Goal: Task Accomplishment & Management: Use online tool/utility

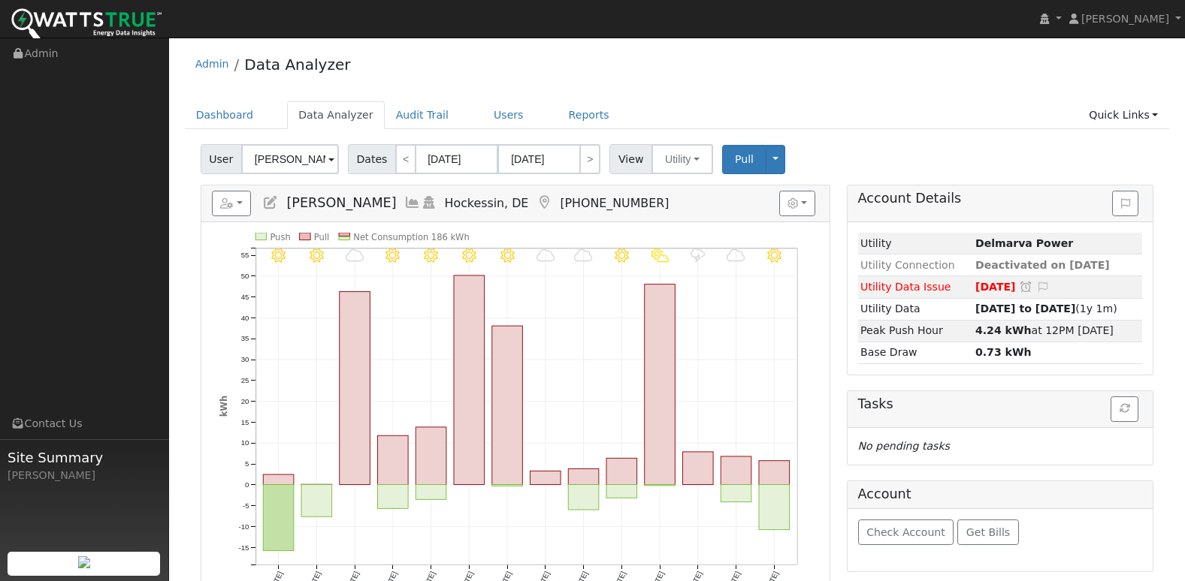
scroll to position [75, 0]
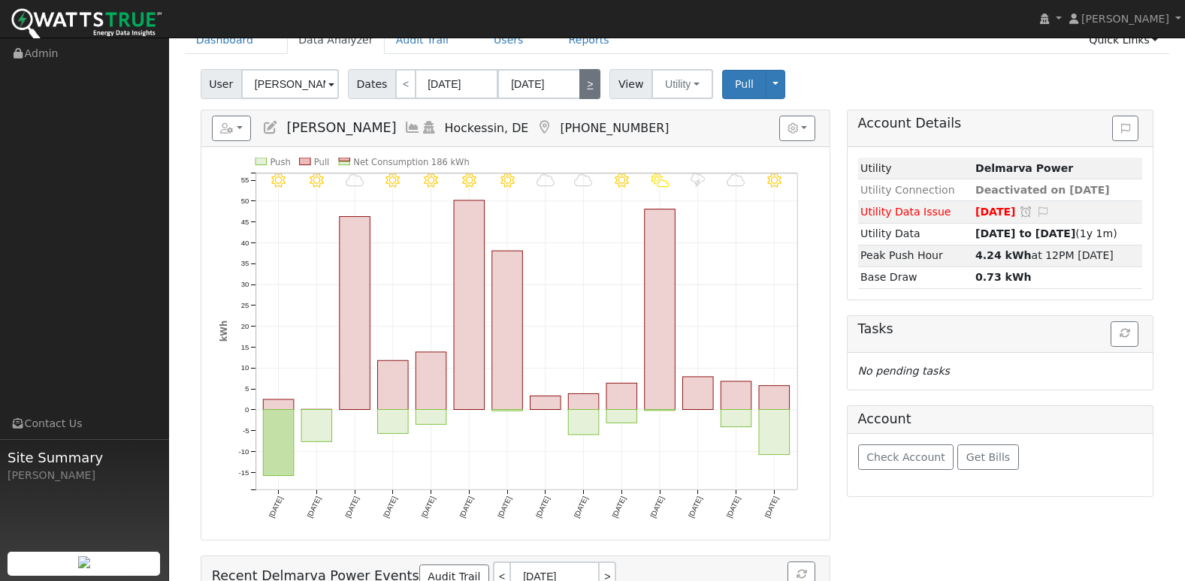
click at [584, 84] on link ">" at bounding box center [589, 84] width 21 height 30
type input "07/04/2025"
type input "07/17/2025"
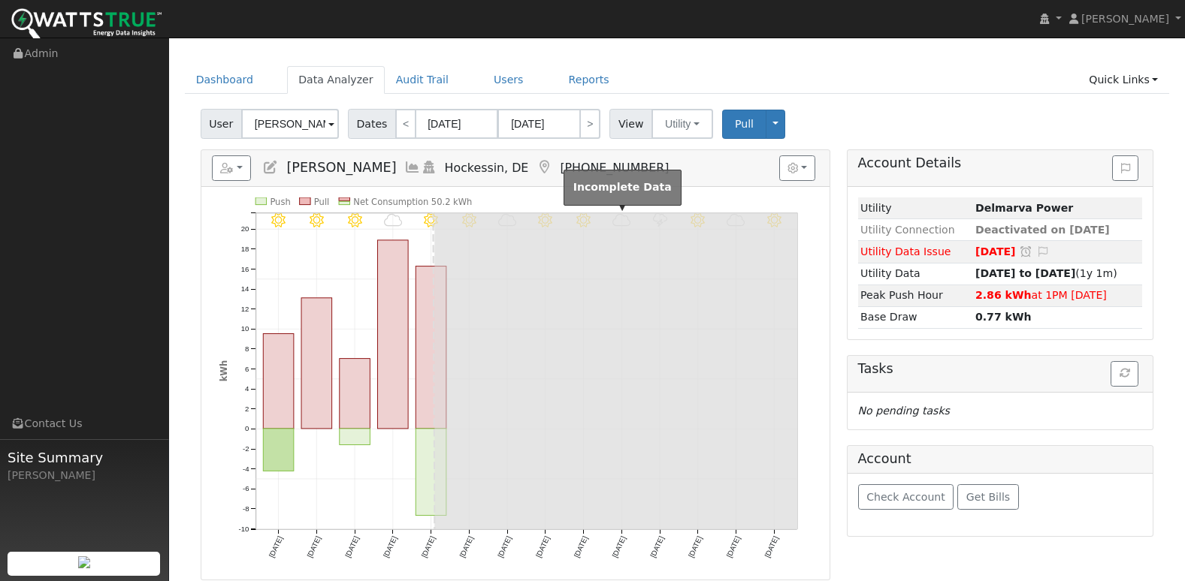
scroll to position [0, 0]
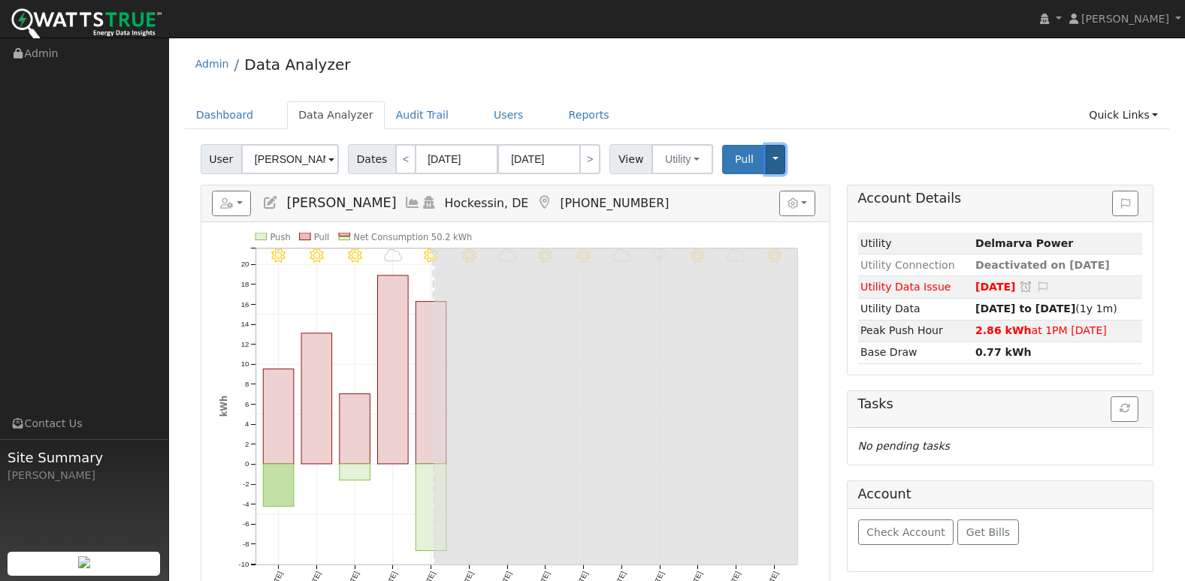
click at [766, 162] on button "Toggle Dropdown" at bounding box center [775, 159] width 20 height 29
click at [792, 128] on ul "Dashboard Data Analyzer Audit Trail Users Reports Quick Links Quick Add Quick C…" at bounding box center [677, 115] width 985 height 28
click at [246, 116] on link "Dashboard" at bounding box center [225, 115] width 80 height 28
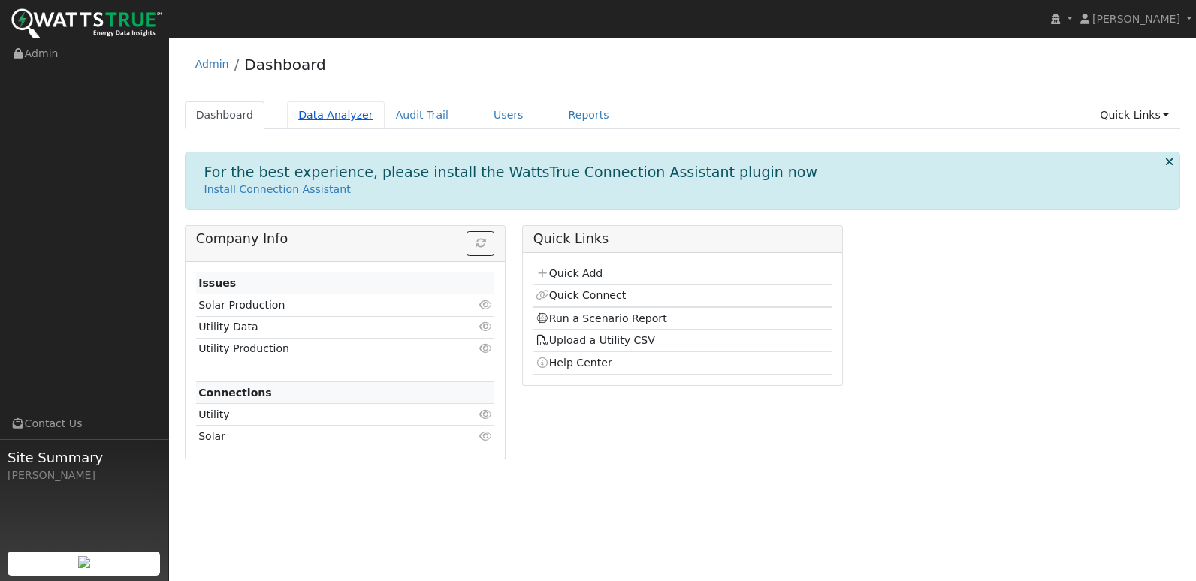
click at [343, 110] on link "Data Analyzer" at bounding box center [336, 115] width 98 height 28
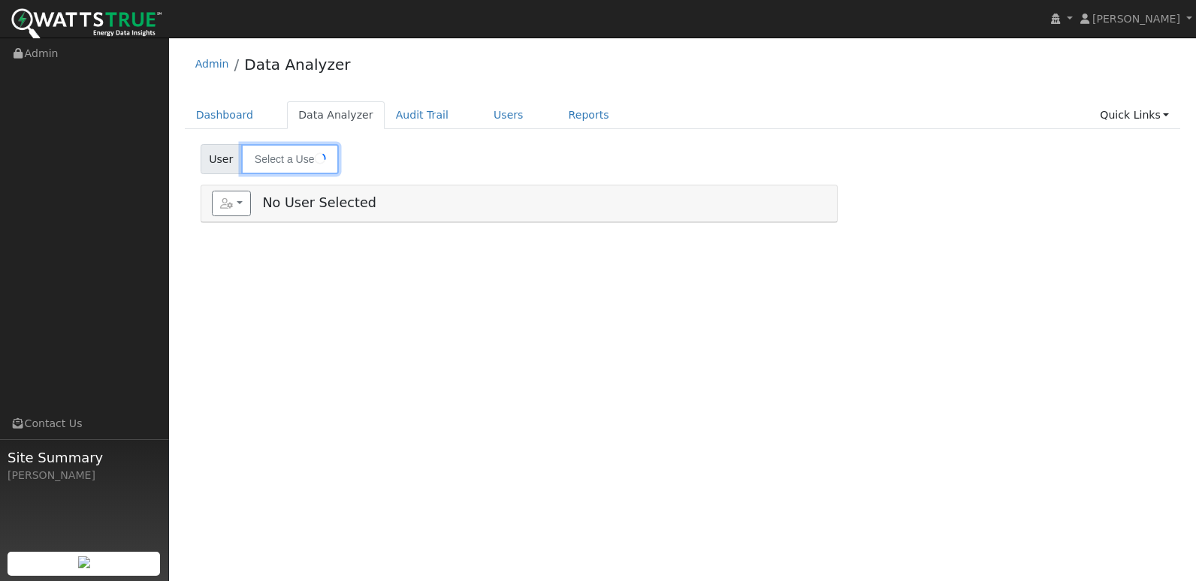
type input "[PERSON_NAME]"
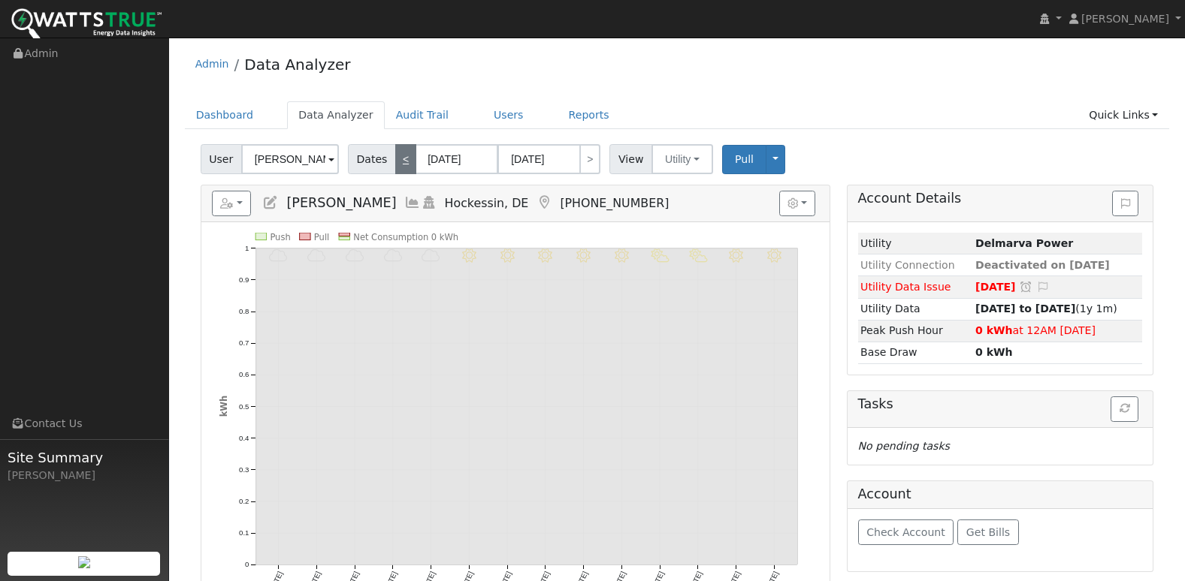
click at [395, 161] on link "<" at bounding box center [405, 159] width 21 height 30
type input "[DATE]"
type input "08/02/2025"
click at [395, 161] on link "<" at bounding box center [405, 159] width 21 height 30
type input "07/06/2025"
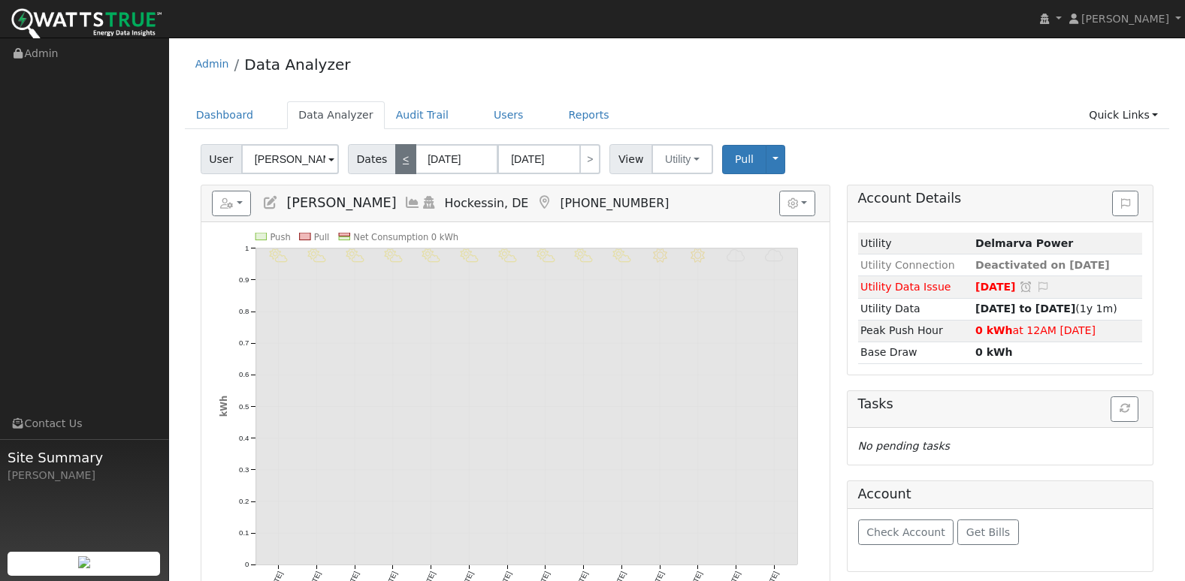
type input "07/19/2025"
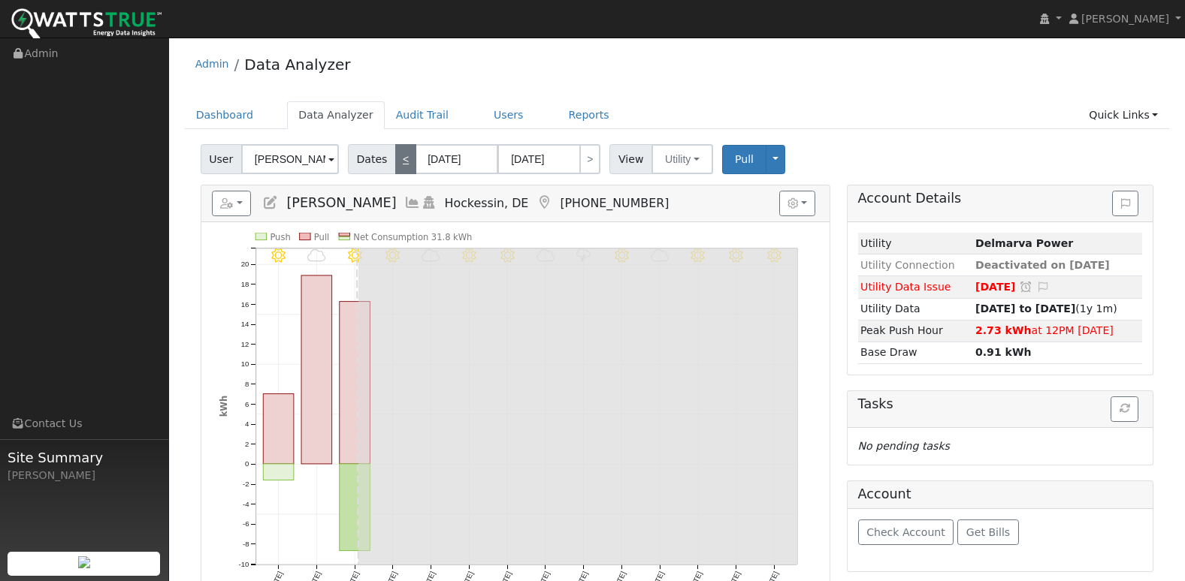
click at [395, 161] on link "<" at bounding box center [405, 159] width 21 height 30
type input "06/22/2025"
type input "07/05/2025"
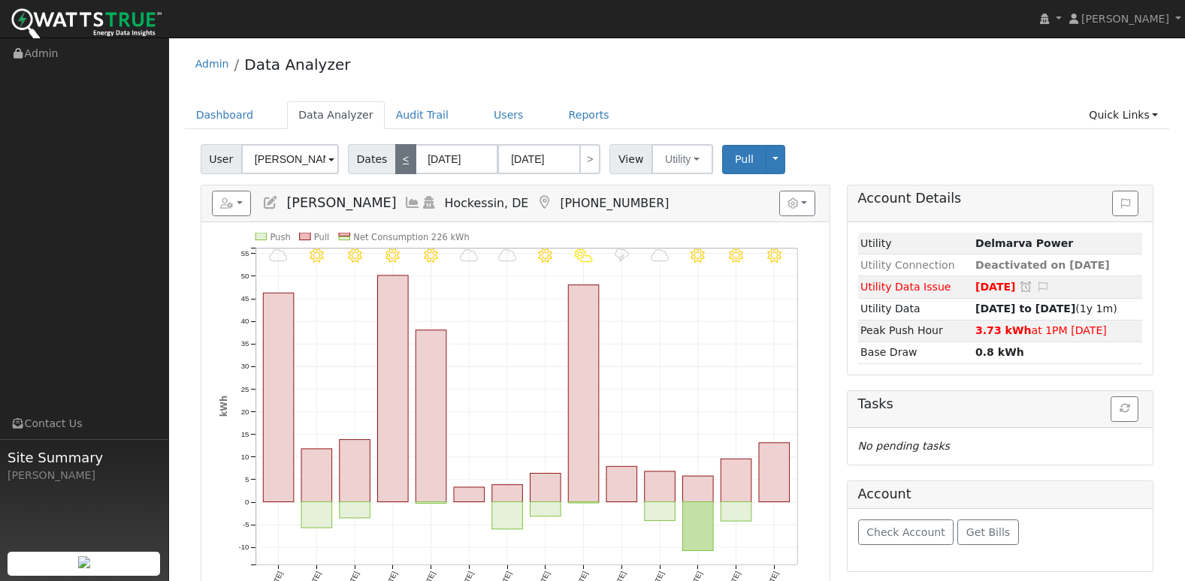
click at [396, 158] on link "<" at bounding box center [405, 159] width 21 height 30
type input "06/08/2025"
type input "06/21/2025"
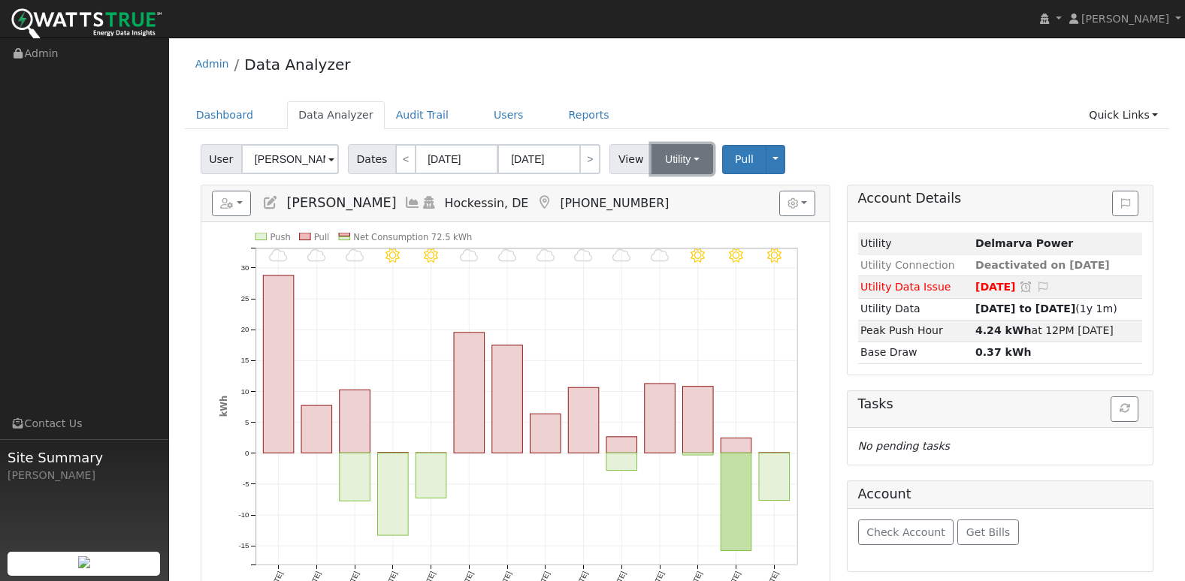
click at [693, 160] on button "Utility" at bounding box center [682, 159] width 62 height 30
click at [489, 119] on link "Users" at bounding box center [508, 115] width 53 height 28
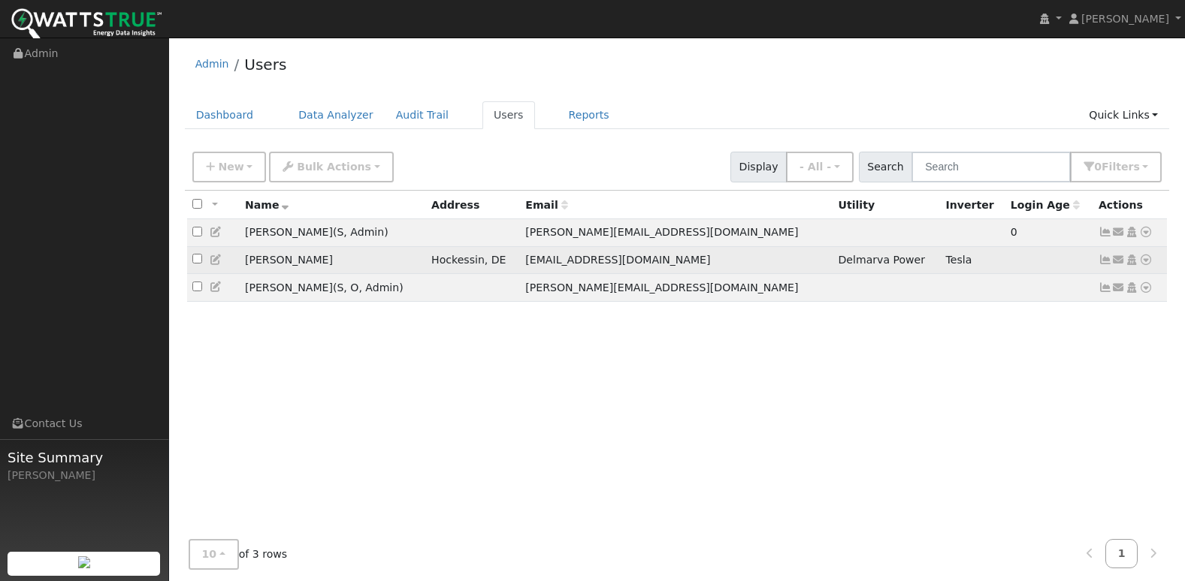
click at [1104, 264] on icon at bounding box center [1105, 260] width 14 height 11
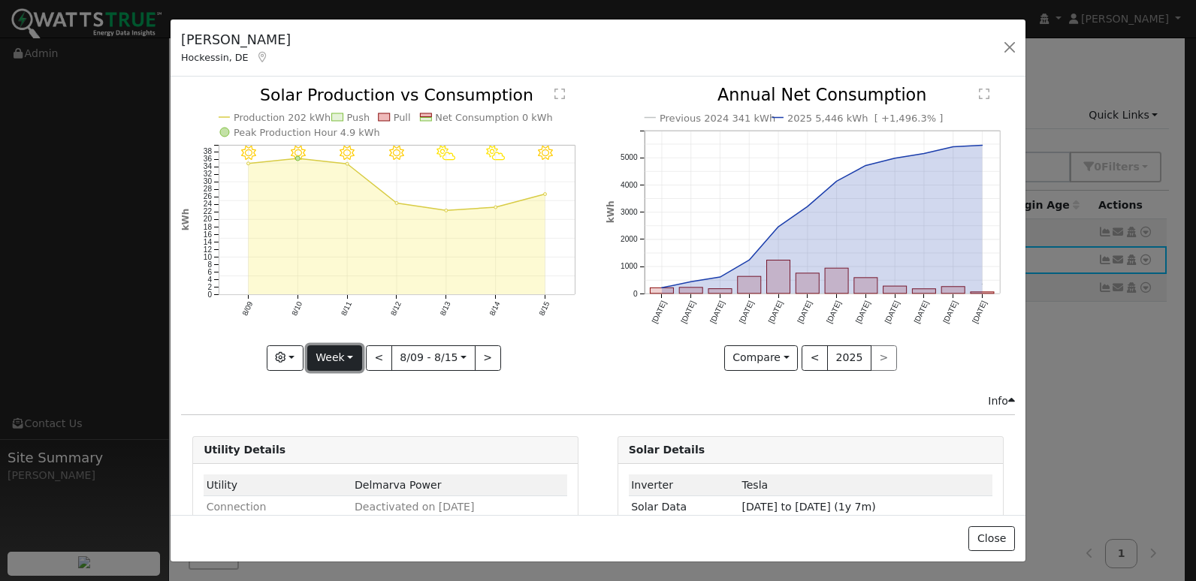
click at [351, 356] on button "Week" at bounding box center [334, 359] width 55 height 26
click at [345, 464] on link "Custom" at bounding box center [360, 473] width 104 height 21
click at [516, 351] on button "day" at bounding box center [515, 359] width 47 height 26
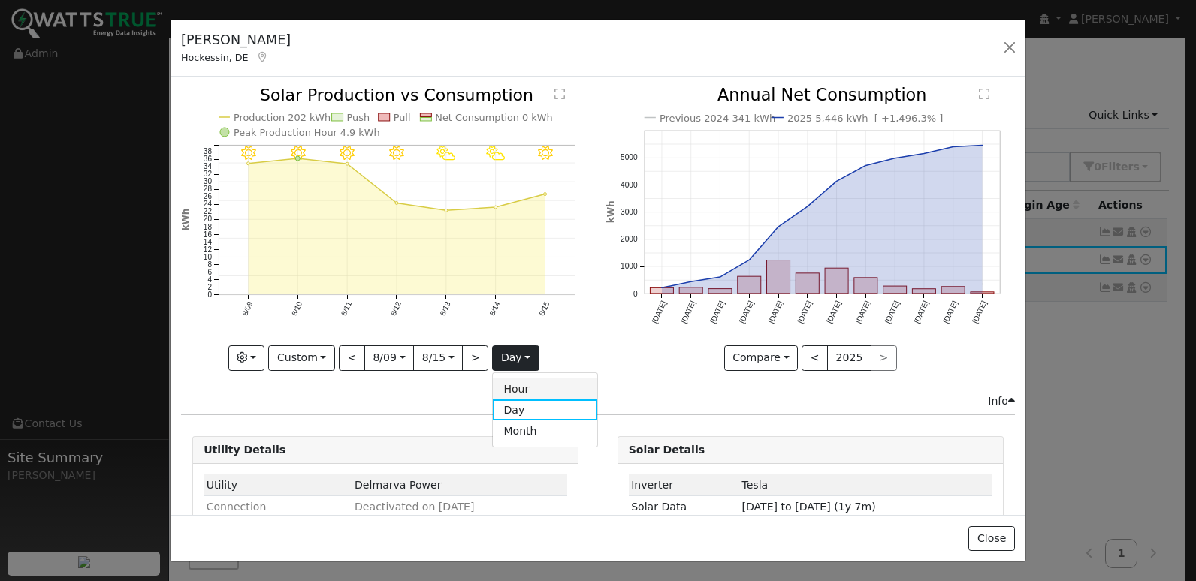
click at [507, 385] on link "Hour" at bounding box center [545, 389] width 104 height 21
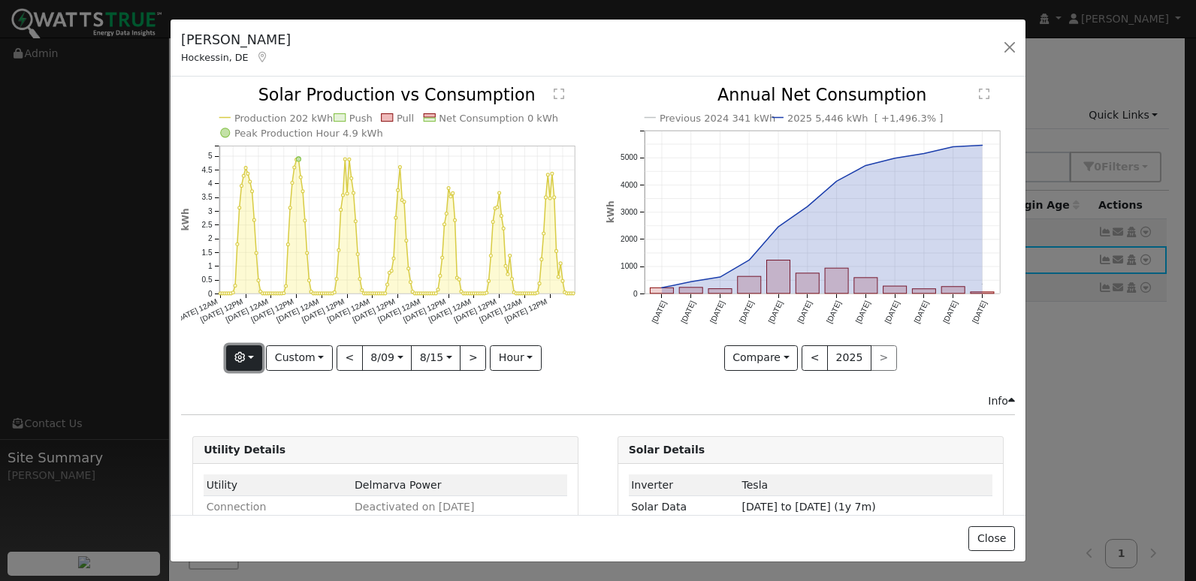
click at [253, 349] on button "button" at bounding box center [244, 359] width 37 height 26
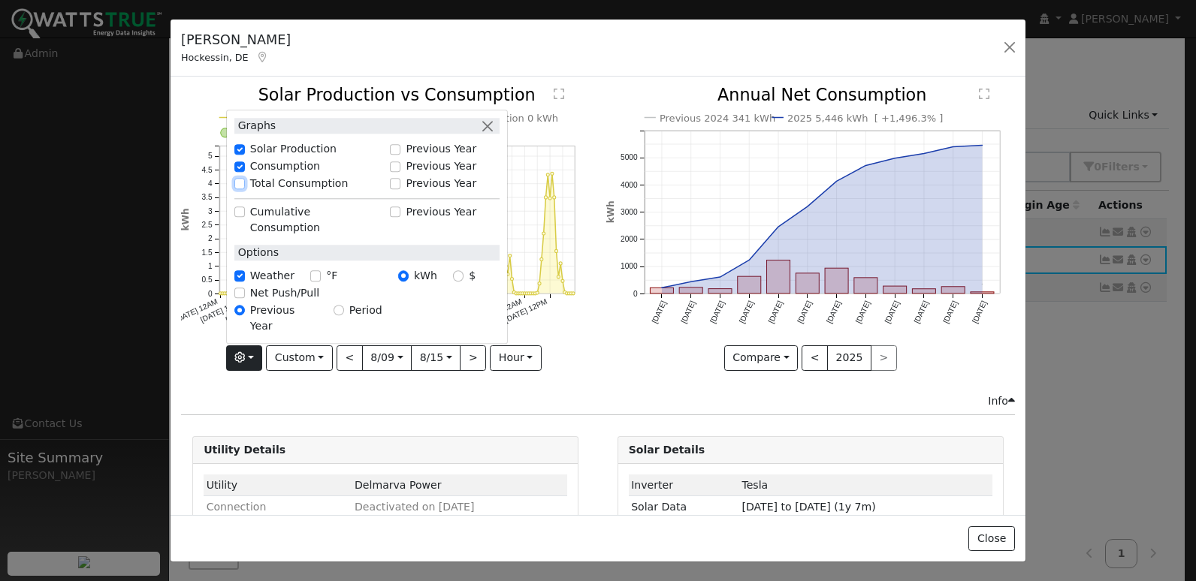
click at [238, 189] on input "Total Consumption" at bounding box center [239, 184] width 11 height 11
click at [237, 192] on div "Total Consumption" at bounding box center [308, 184] width 148 height 16
click at [242, 189] on input "Total Consumption" at bounding box center [239, 184] width 11 height 11
checkbox input "false"
click at [618, 379] on div "Previous 2024 341 kWh 2025 5,446 kWh [ +1,496.3% ] Aug '24 Sep '24 Oct '24 Nov …" at bounding box center [810, 240] width 424 height 306
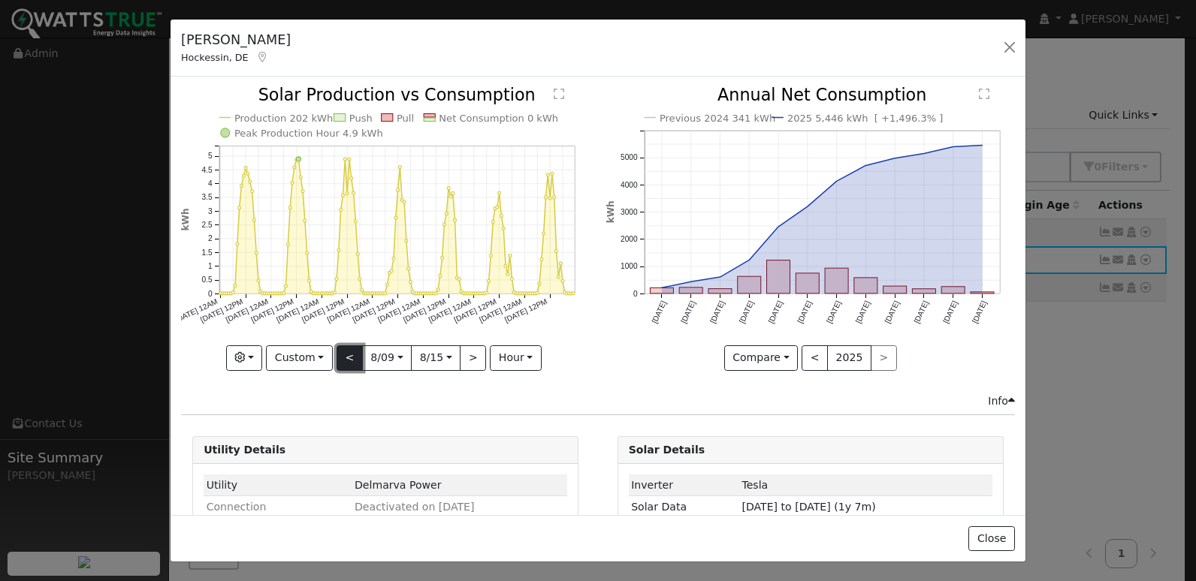
click at [345, 358] on button "<" at bounding box center [350, 359] width 26 height 26
type input "2025-08-02"
type input "2025-08-08"
click at [345, 358] on button "<" at bounding box center [350, 359] width 26 height 26
type input "2025-07-26"
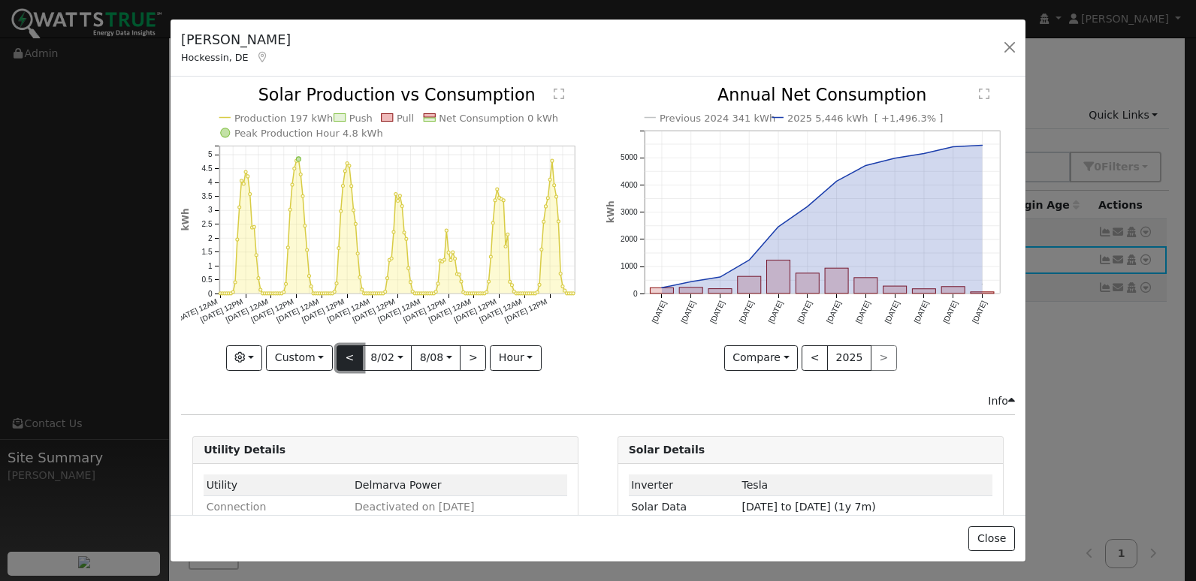
type input "2025-08-01"
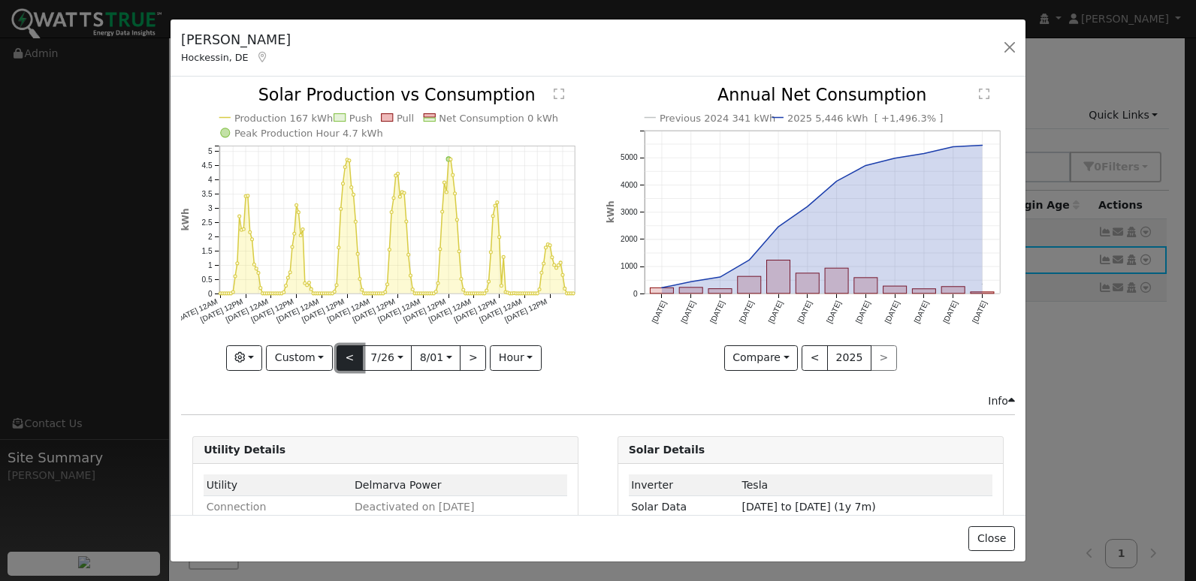
click at [345, 358] on button "<" at bounding box center [350, 359] width 26 height 26
type input "2025-07-19"
type input "2025-07-25"
click at [345, 358] on button "<" at bounding box center [350, 359] width 26 height 26
type input "2025-07-12"
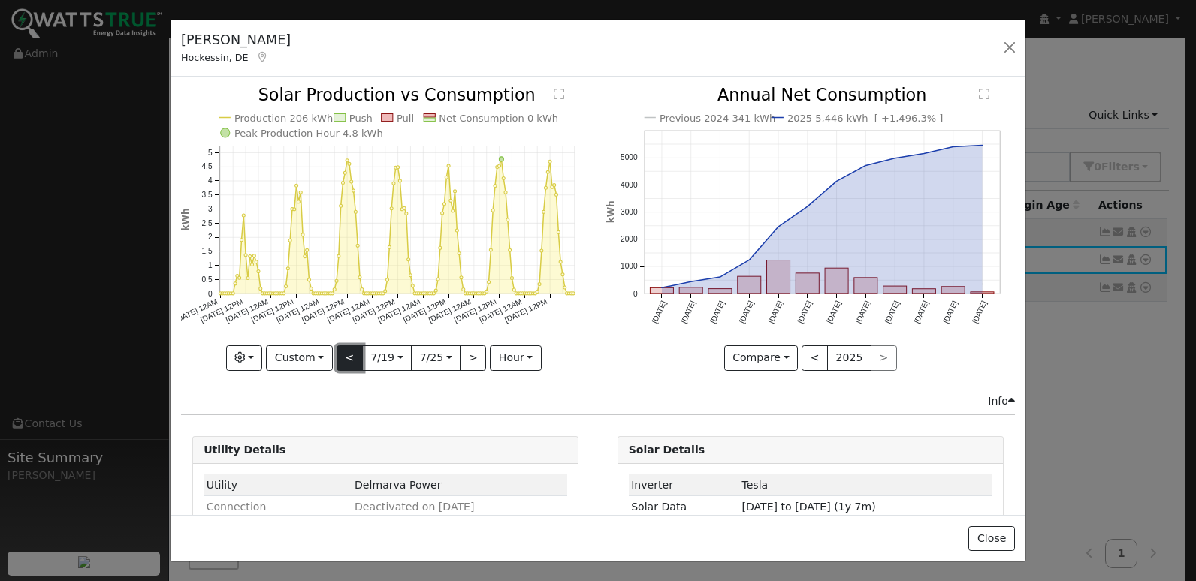
type input "2025-07-18"
click at [345, 358] on button "<" at bounding box center [350, 359] width 26 height 26
type input "2025-07-05"
type input "2025-07-11"
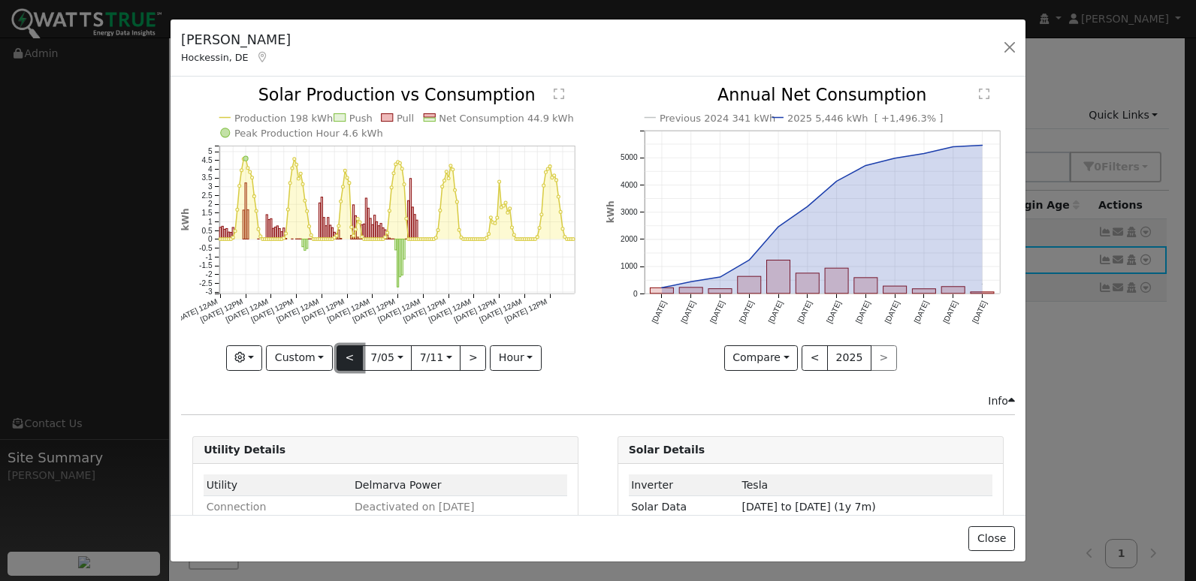
click at [345, 358] on button "<" at bounding box center [350, 359] width 26 height 26
type input "2025-06-28"
type input "2025-07-04"
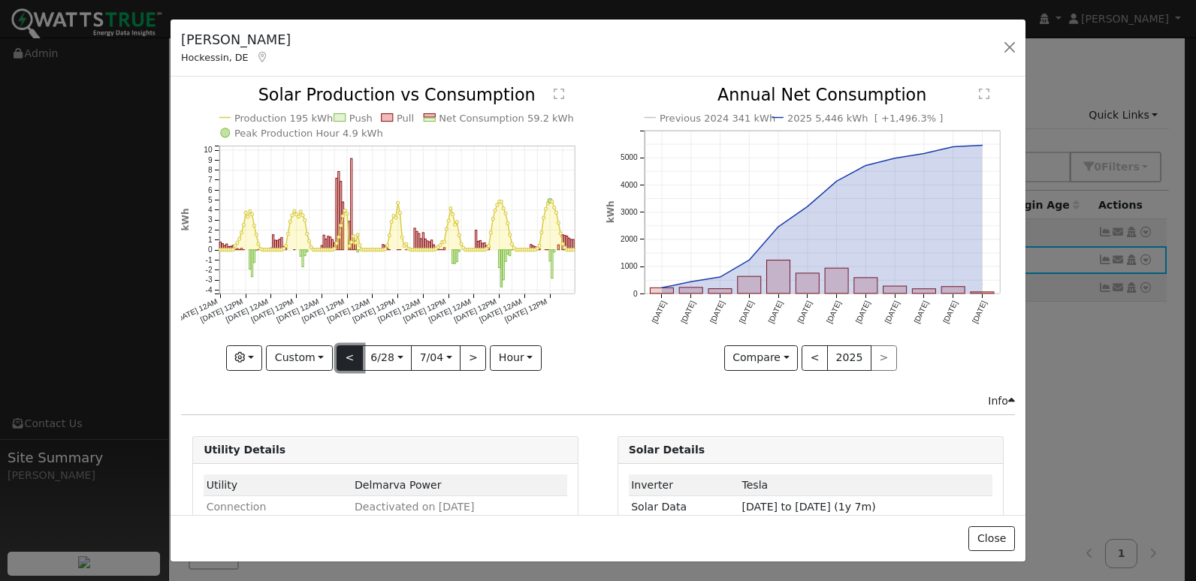
click at [345, 358] on button "<" at bounding box center [350, 359] width 26 height 26
type input "2025-06-21"
type input "2025-06-27"
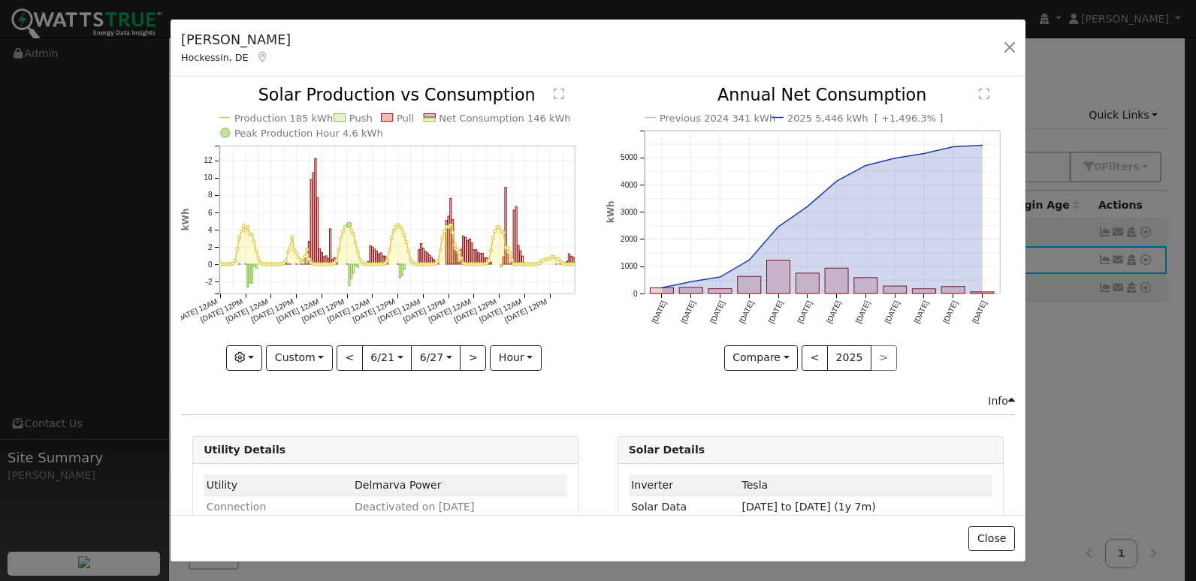
click at [554, 94] on text "" at bounding box center [559, 95] width 11 height 12
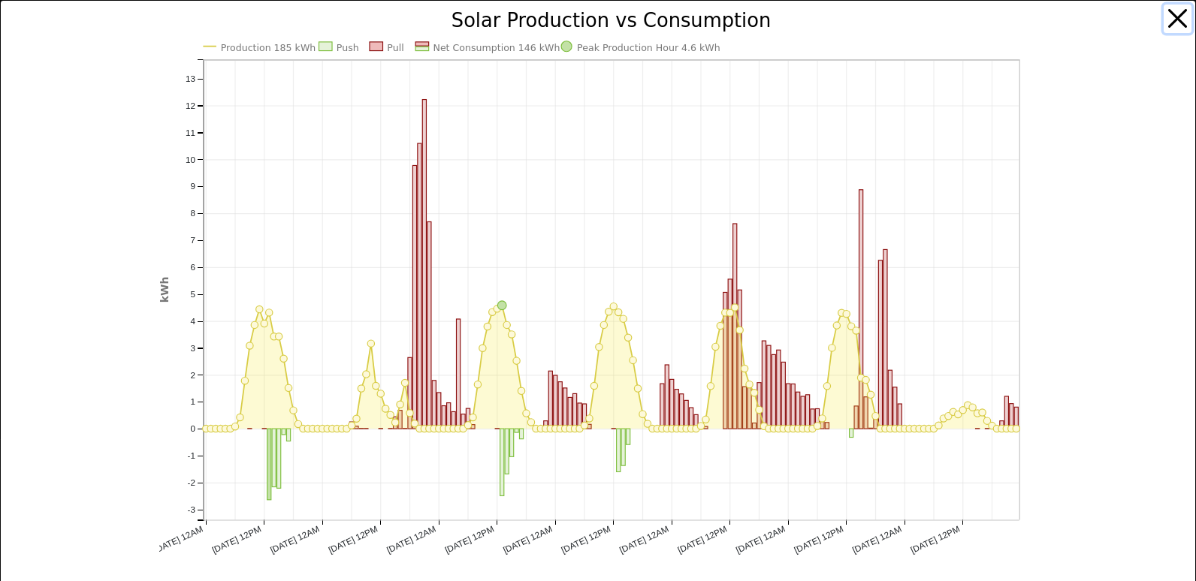
click at [1163, 22] on button "button" at bounding box center [1177, 19] width 29 height 29
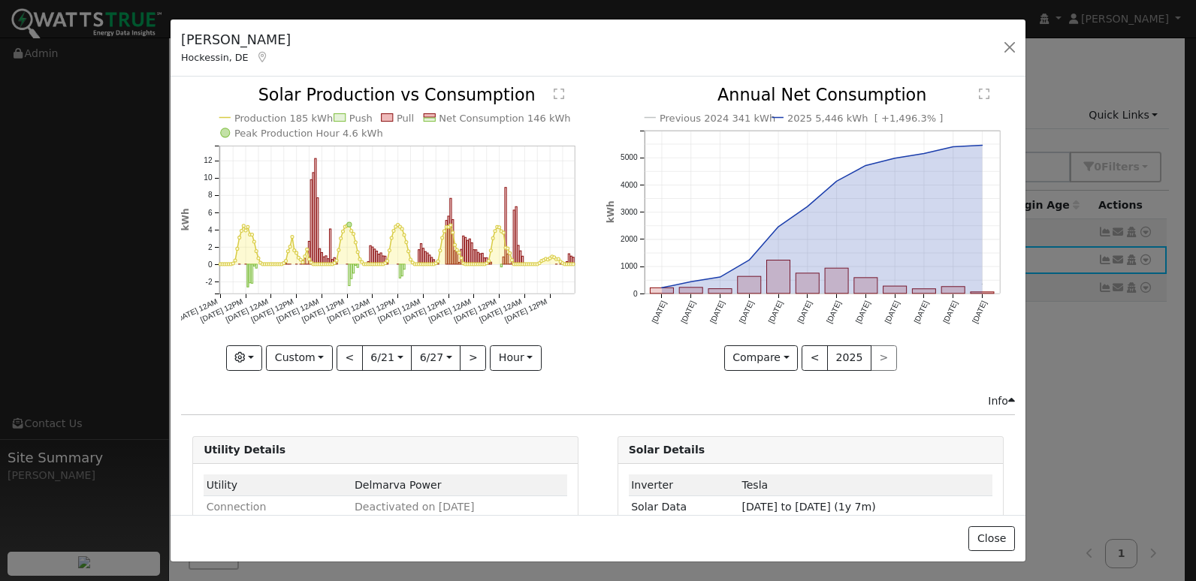
click at [554, 96] on text "" at bounding box center [559, 95] width 11 height 12
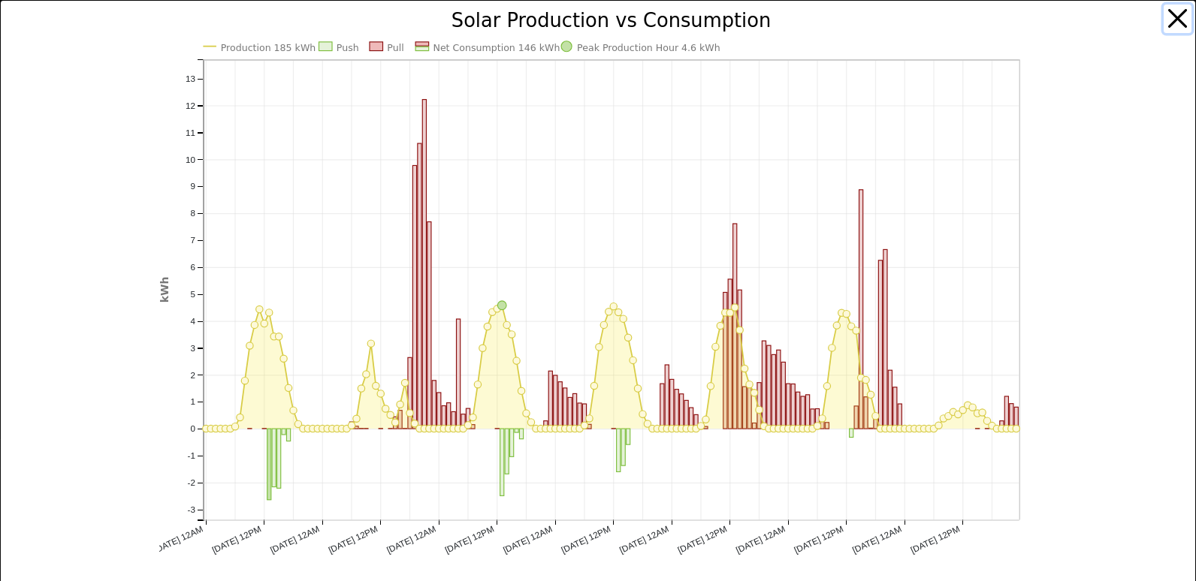
click at [1169, 18] on button "button" at bounding box center [1177, 19] width 29 height 29
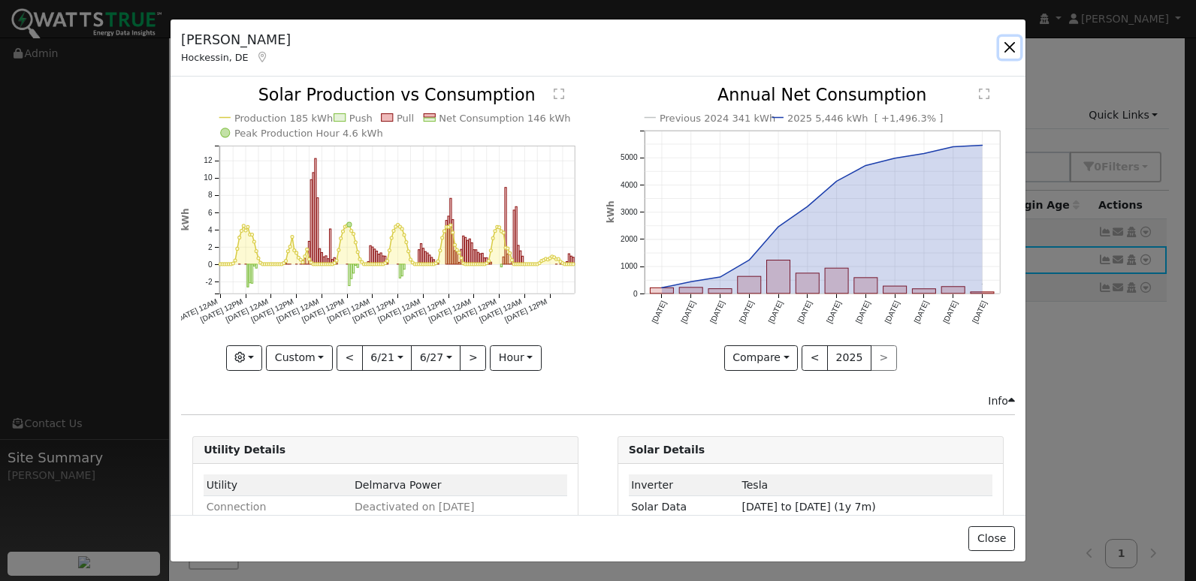
click at [1009, 50] on button "button" at bounding box center [1009, 47] width 21 height 21
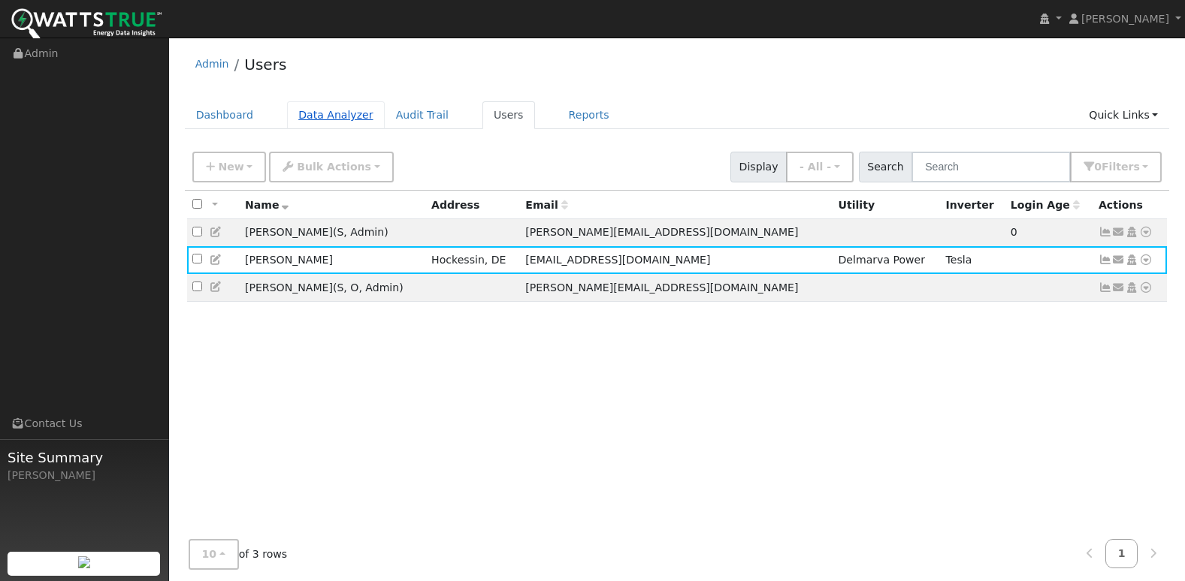
click at [340, 120] on link "Data Analyzer" at bounding box center [336, 115] width 98 height 28
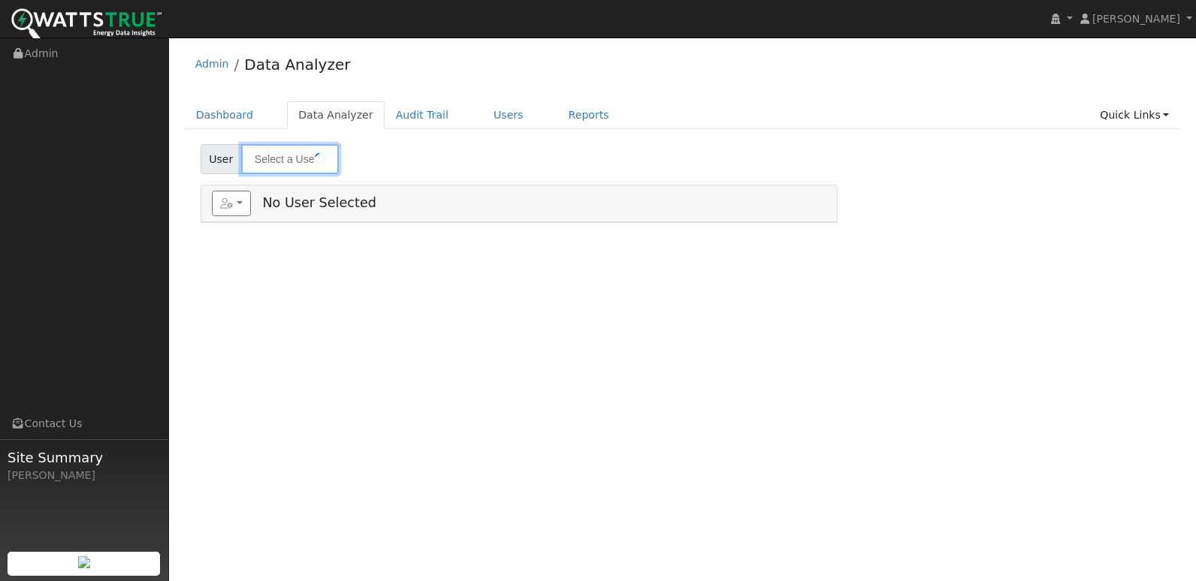
type input "[PERSON_NAME]"
